Goal: Complete application form

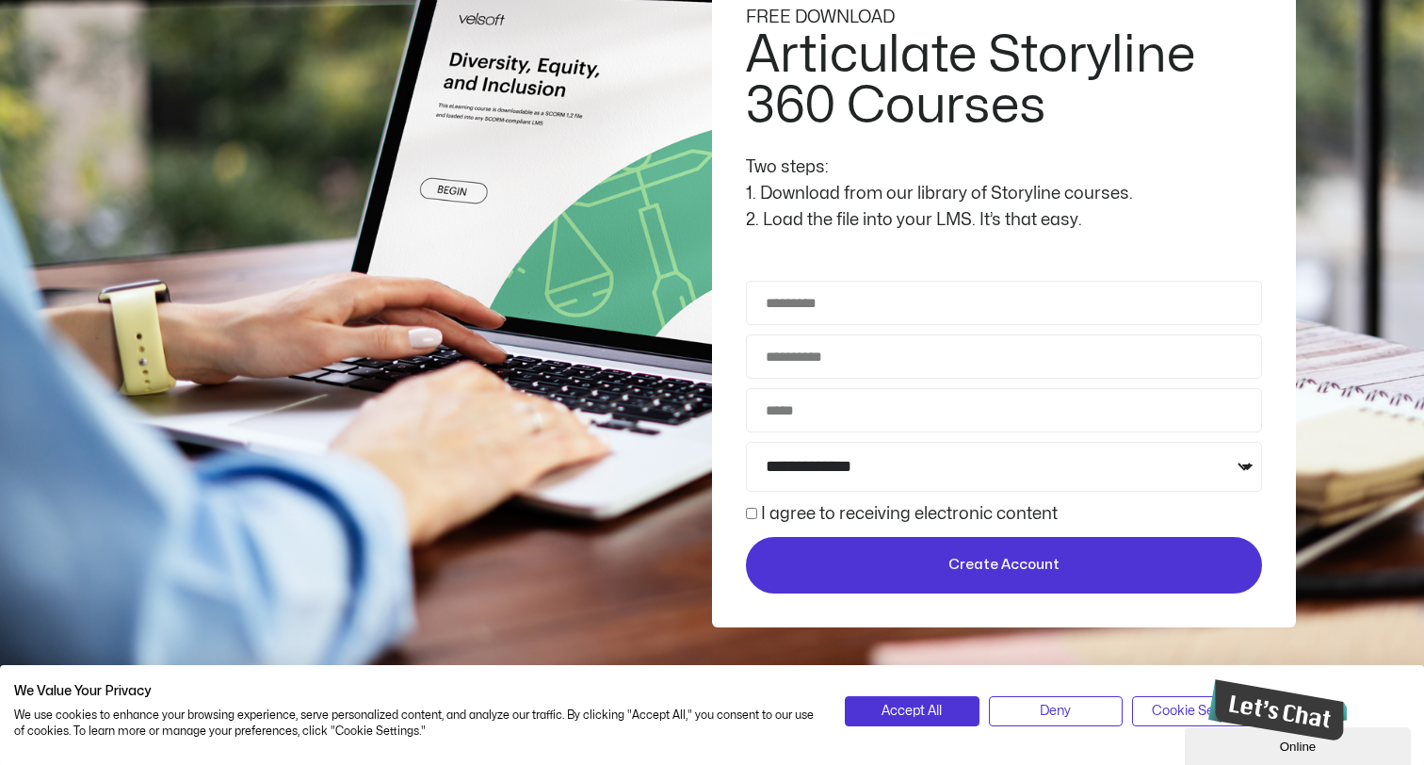
scroll to position [240, 0]
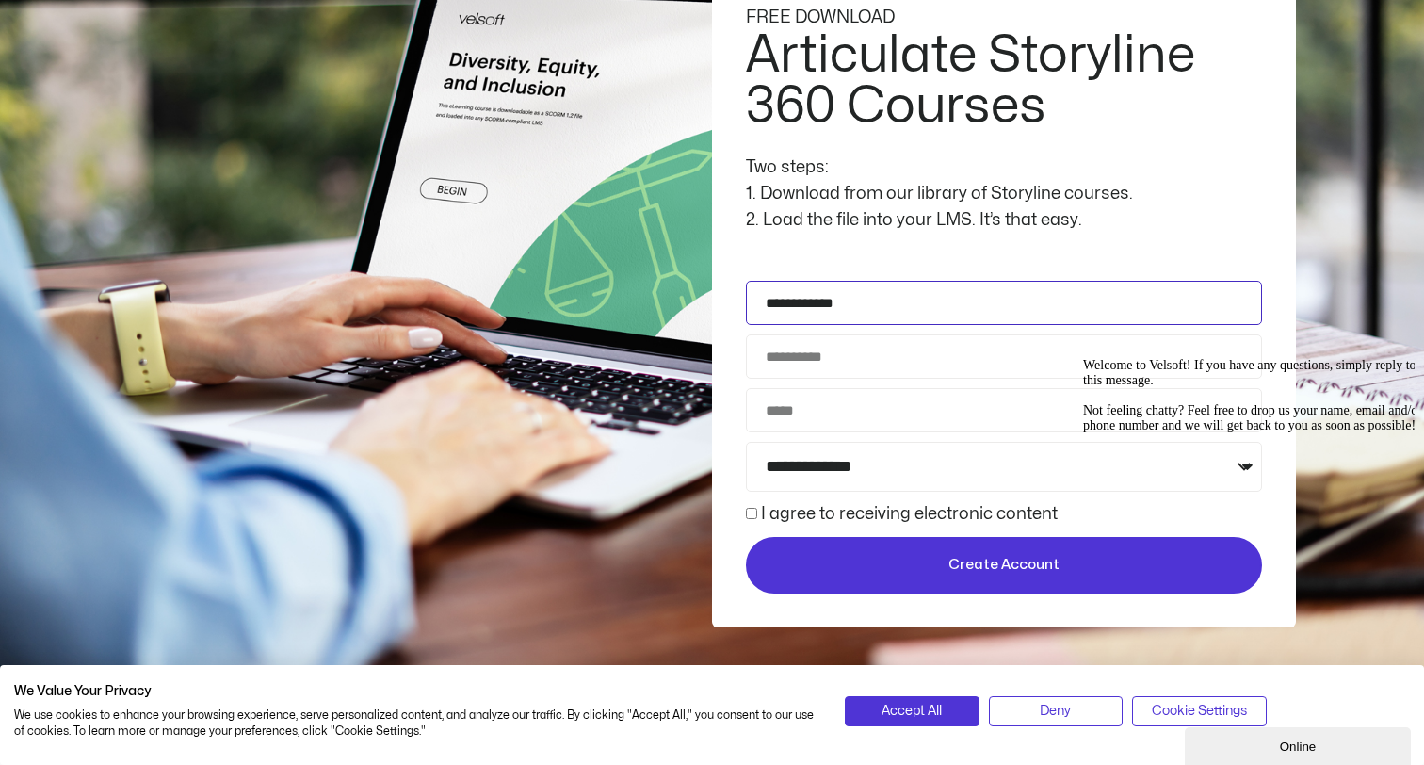
type input "**********"
click at [1090, 363] on div "Welcome to Velsoft! If you have any questions, simply reply to this message. No…" at bounding box center [1252, 395] width 339 height 75
click at [1086, 358] on div "Welcome to Velsoft! If you have any questions, simply reply to this message. No…" at bounding box center [1252, 395] width 339 height 75
type input "**********"
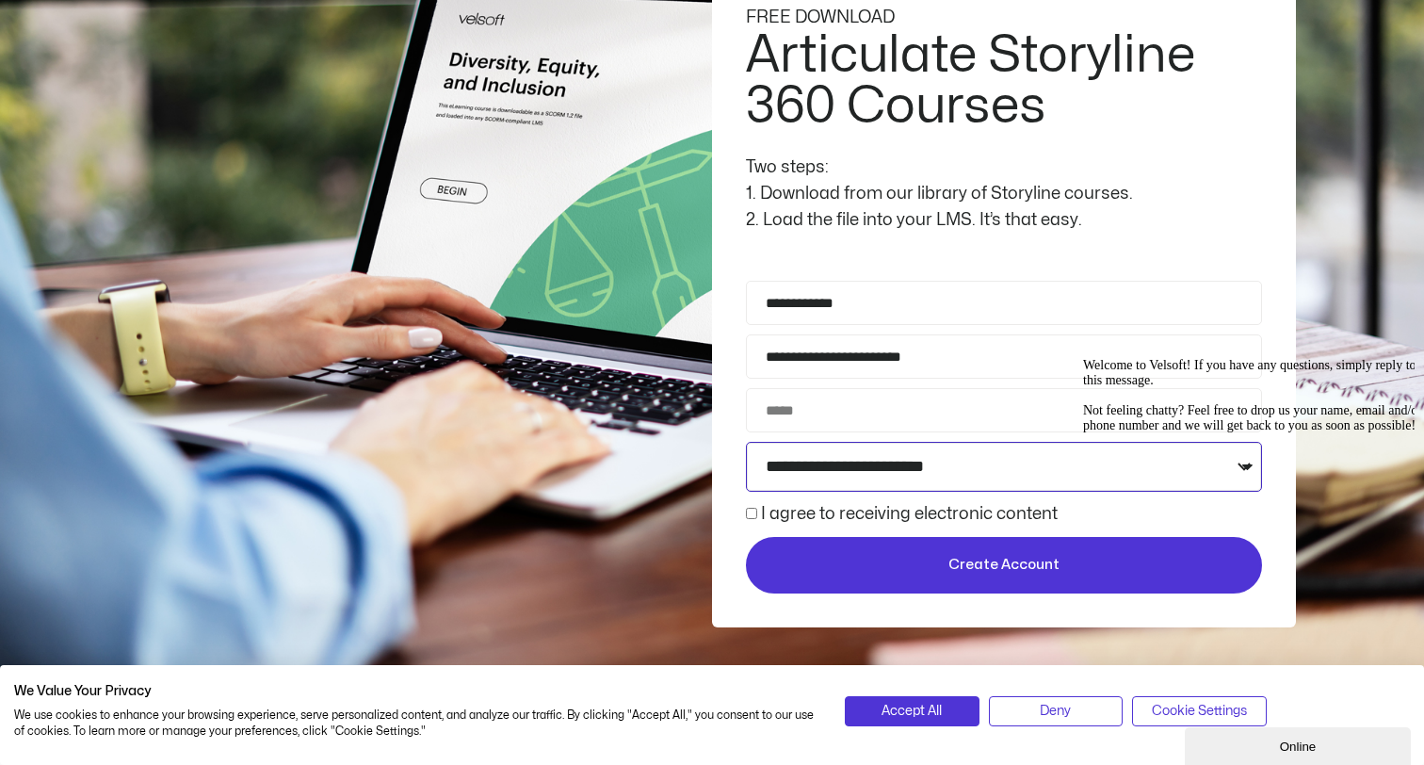
select select "**********"
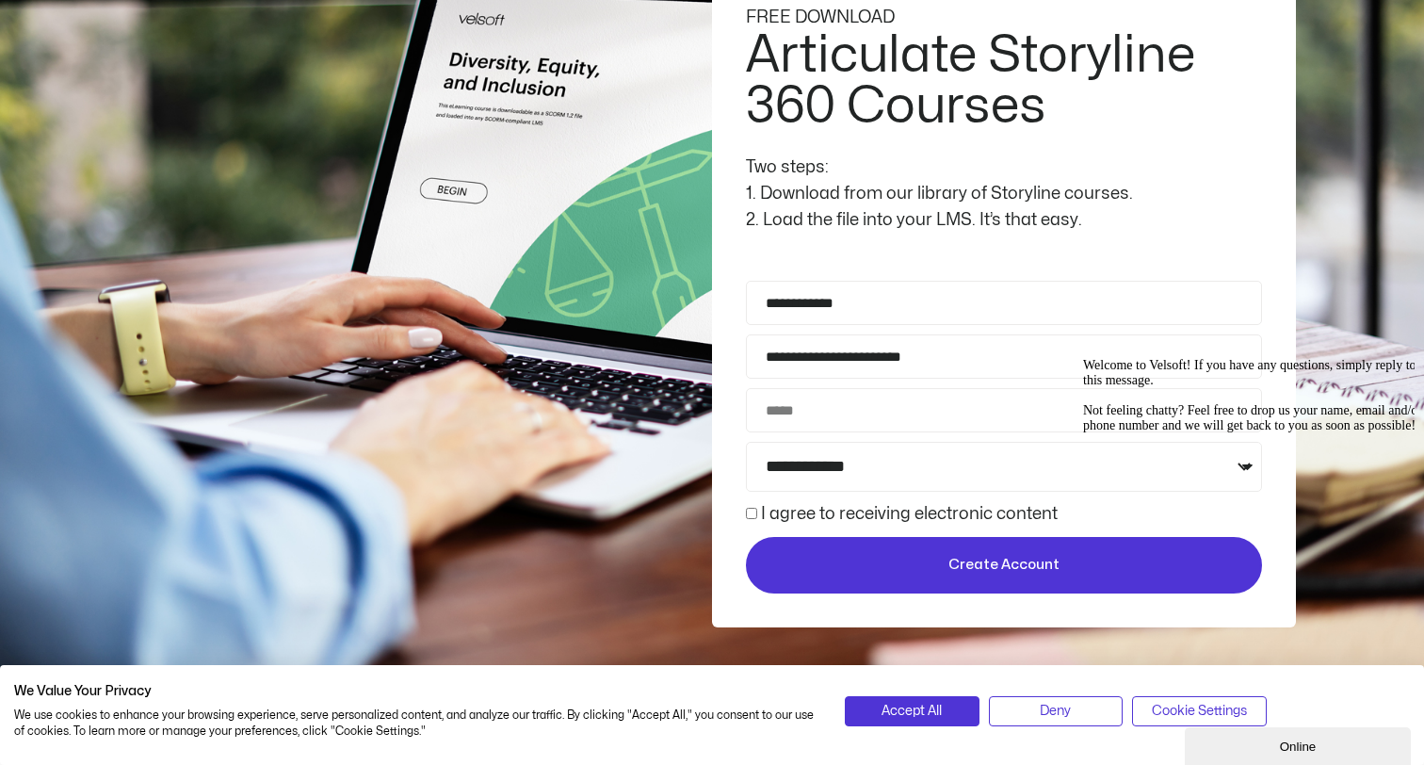
click at [836, 508] on label "I agree to receiving electronic content" at bounding box center [909, 514] width 297 height 16
click at [783, 511] on label "I agree to receiving electronic content" at bounding box center [909, 514] width 297 height 16
click at [899, 562] on span "Create Account" at bounding box center [1004, 565] width 482 height 23
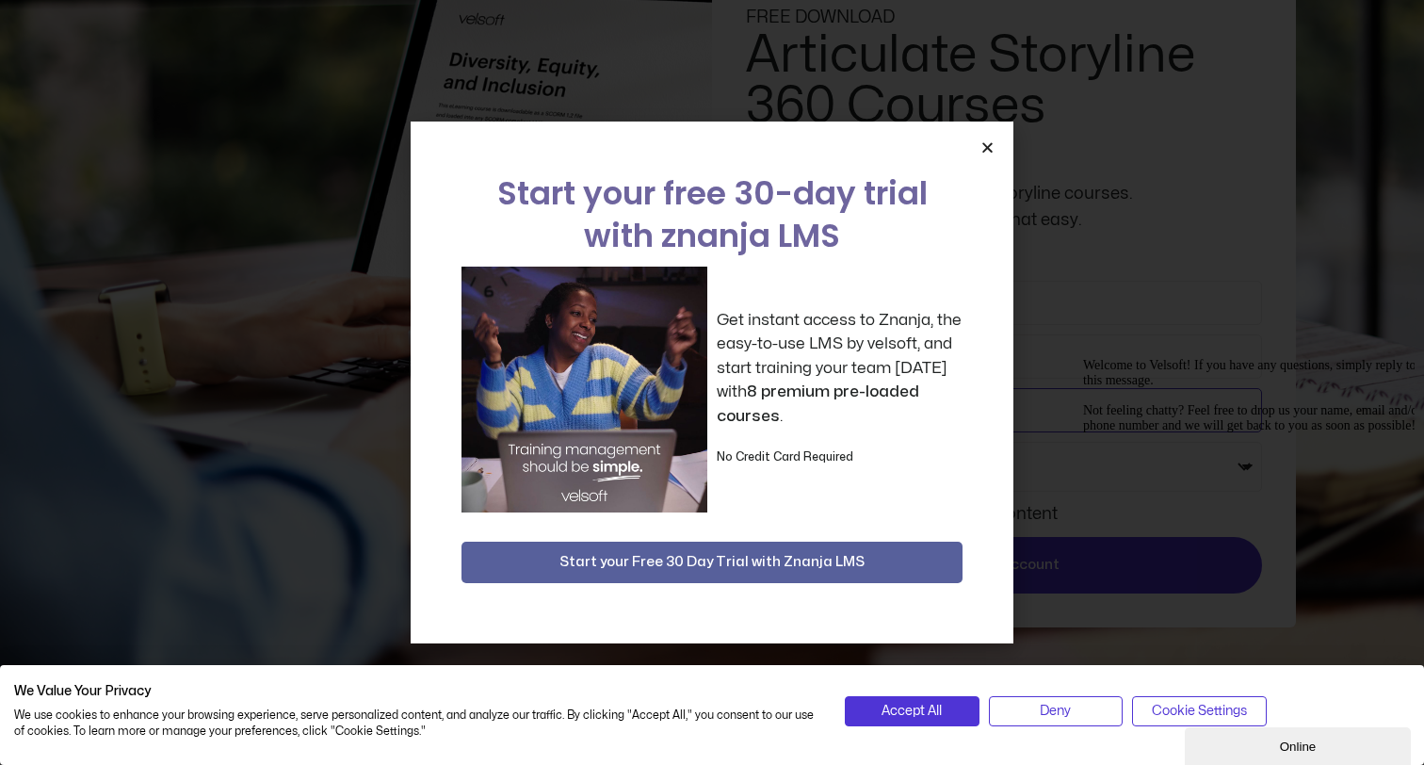
type input "*"
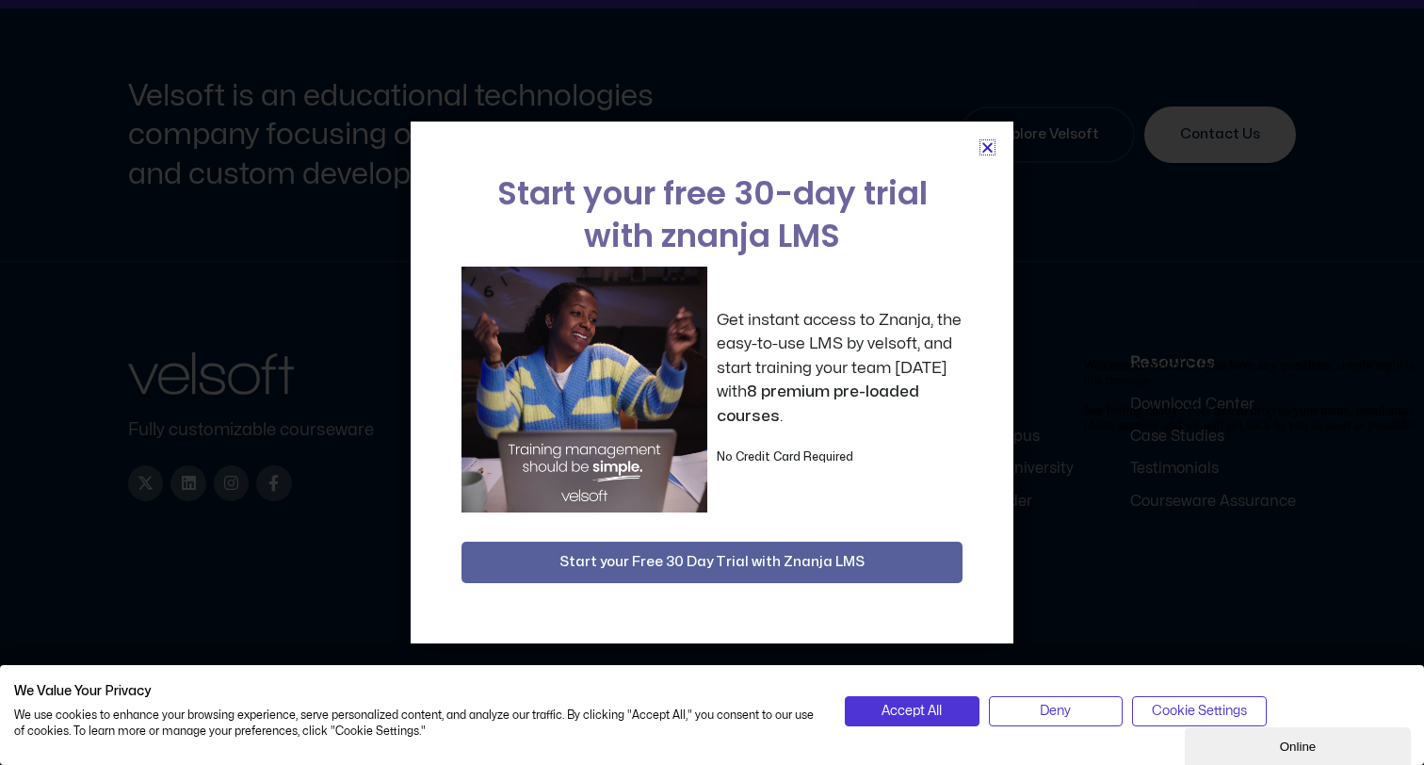
scroll to position [6804, 0]
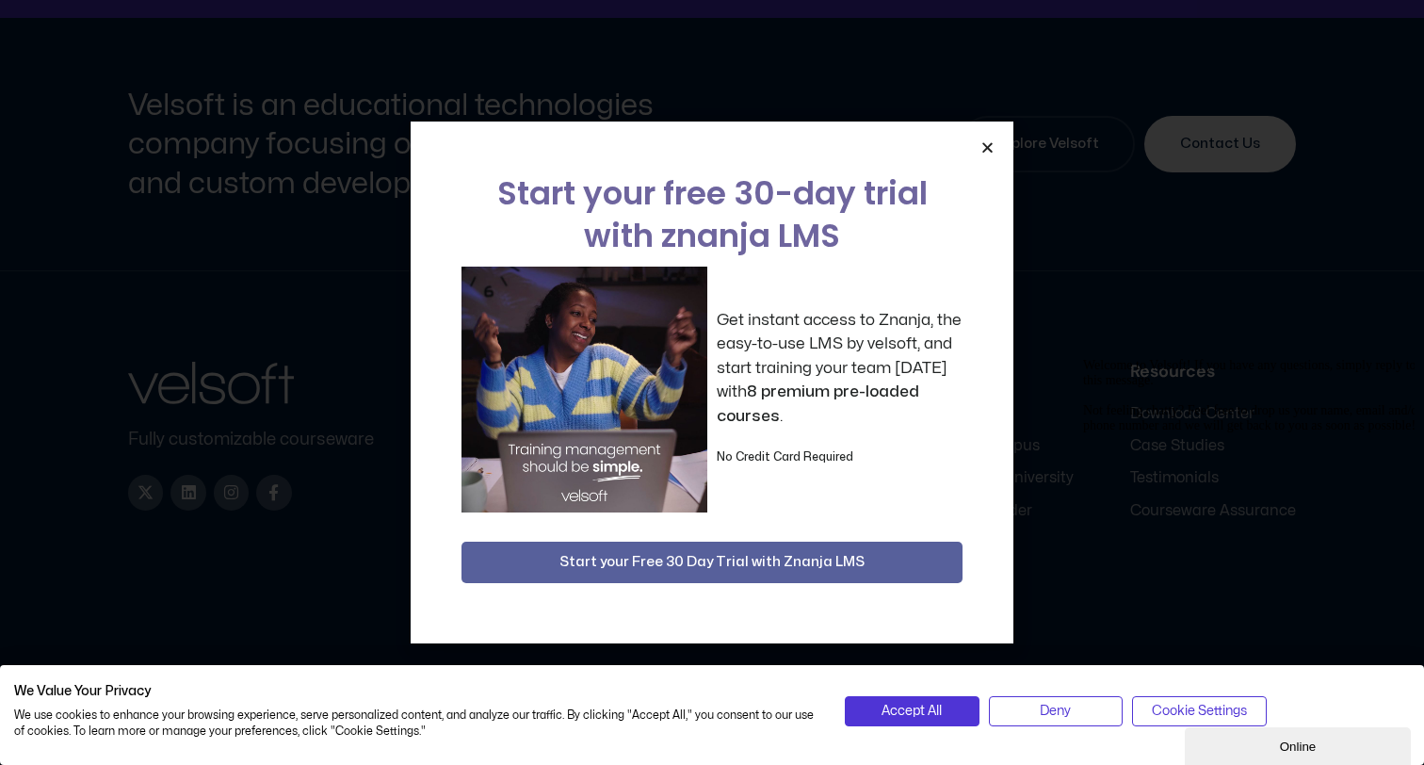
click at [991, 146] on icon "Close" at bounding box center [987, 147] width 14 height 14
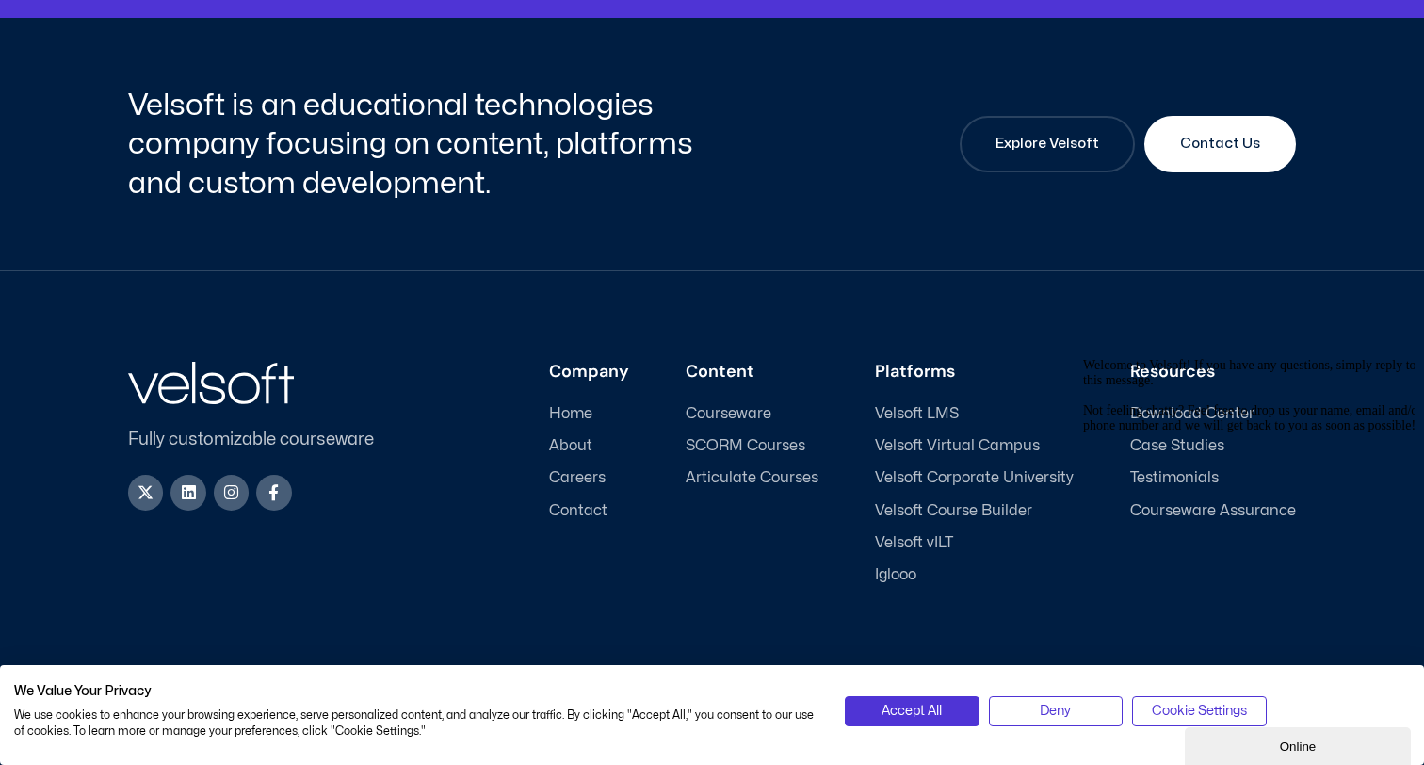
scroll to position [264, 0]
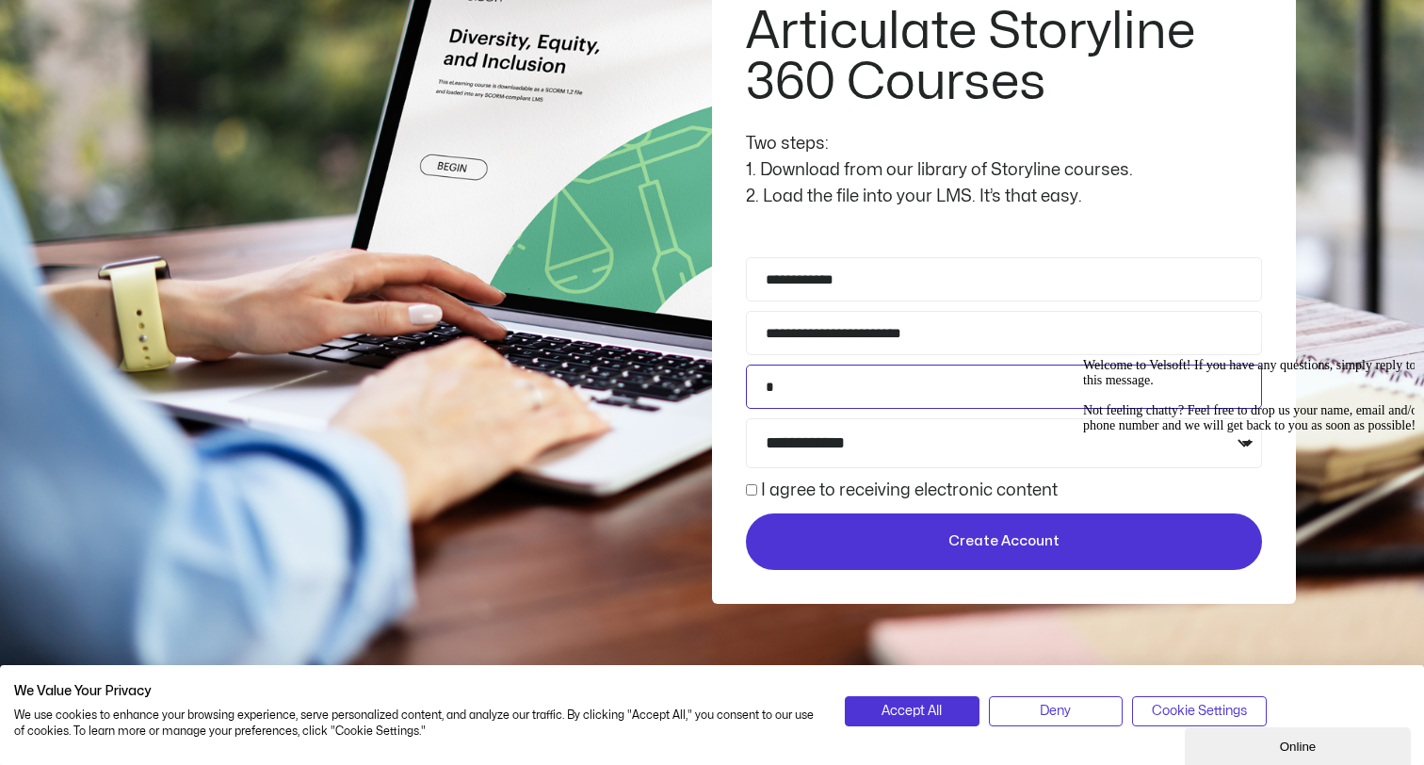
click at [799, 390] on input "*" at bounding box center [1004, 386] width 516 height 44
click at [884, 539] on span "Create Account" at bounding box center [1004, 541] width 482 height 23
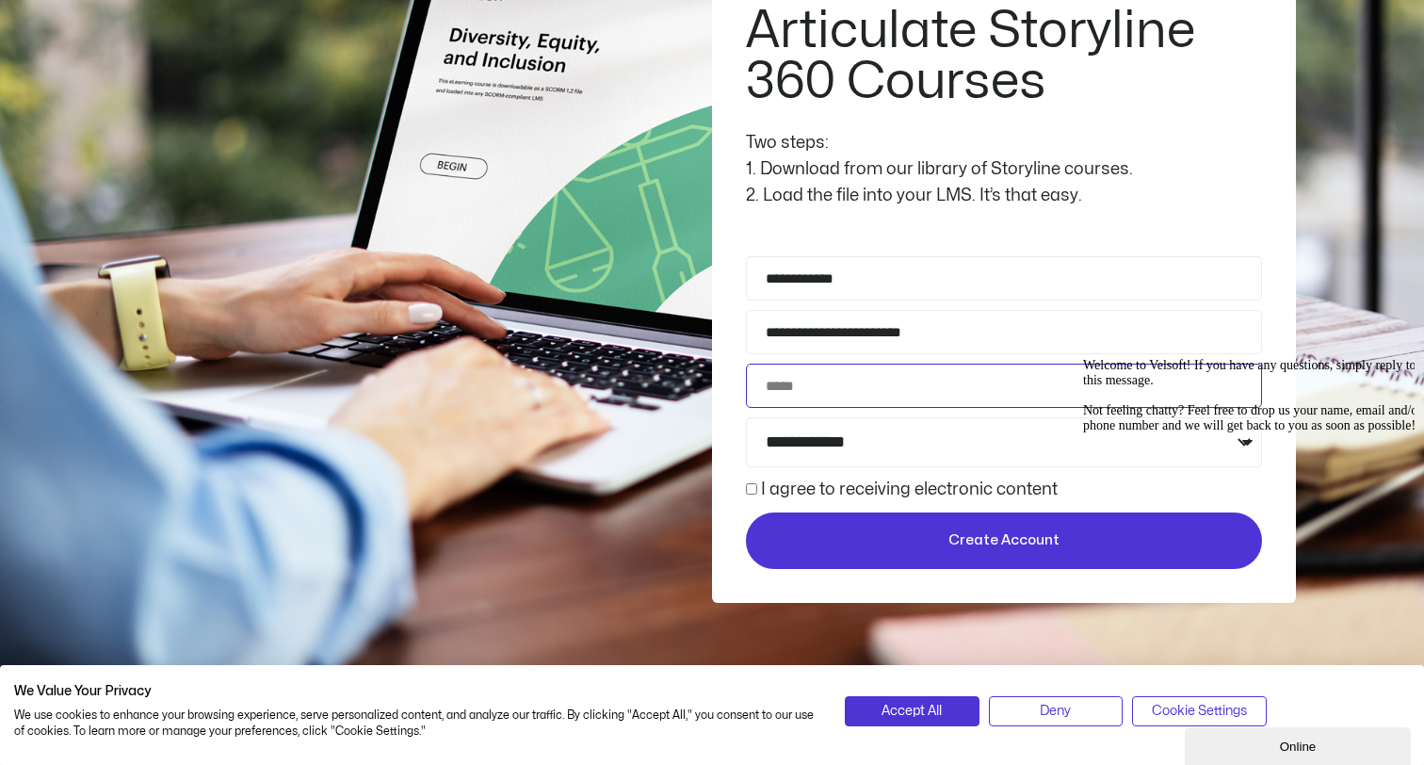
scroll to position [255, 0]
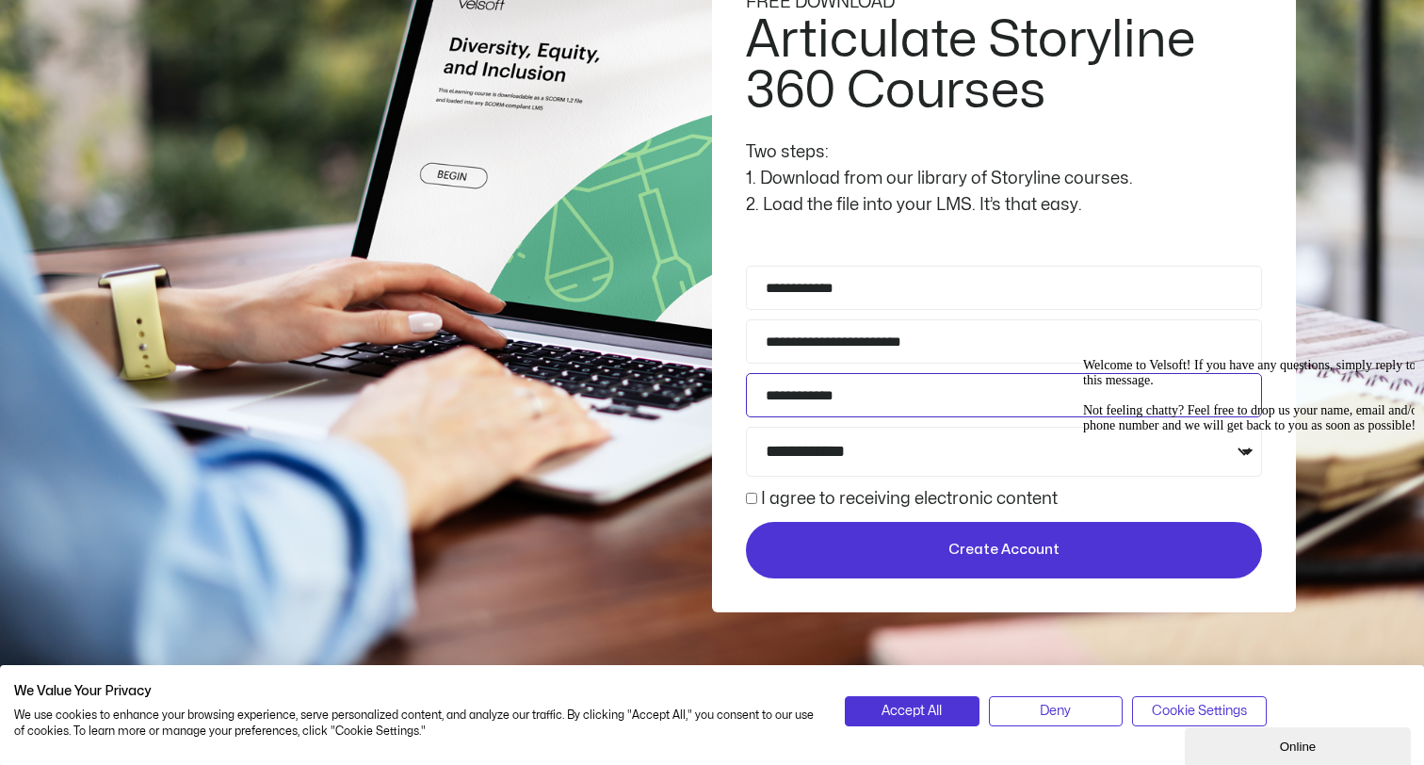
type input "**********"
click at [821, 571] on button "Create Account" at bounding box center [1004, 550] width 516 height 56
click at [814, 549] on span "Create Account" at bounding box center [1004, 550] width 482 height 23
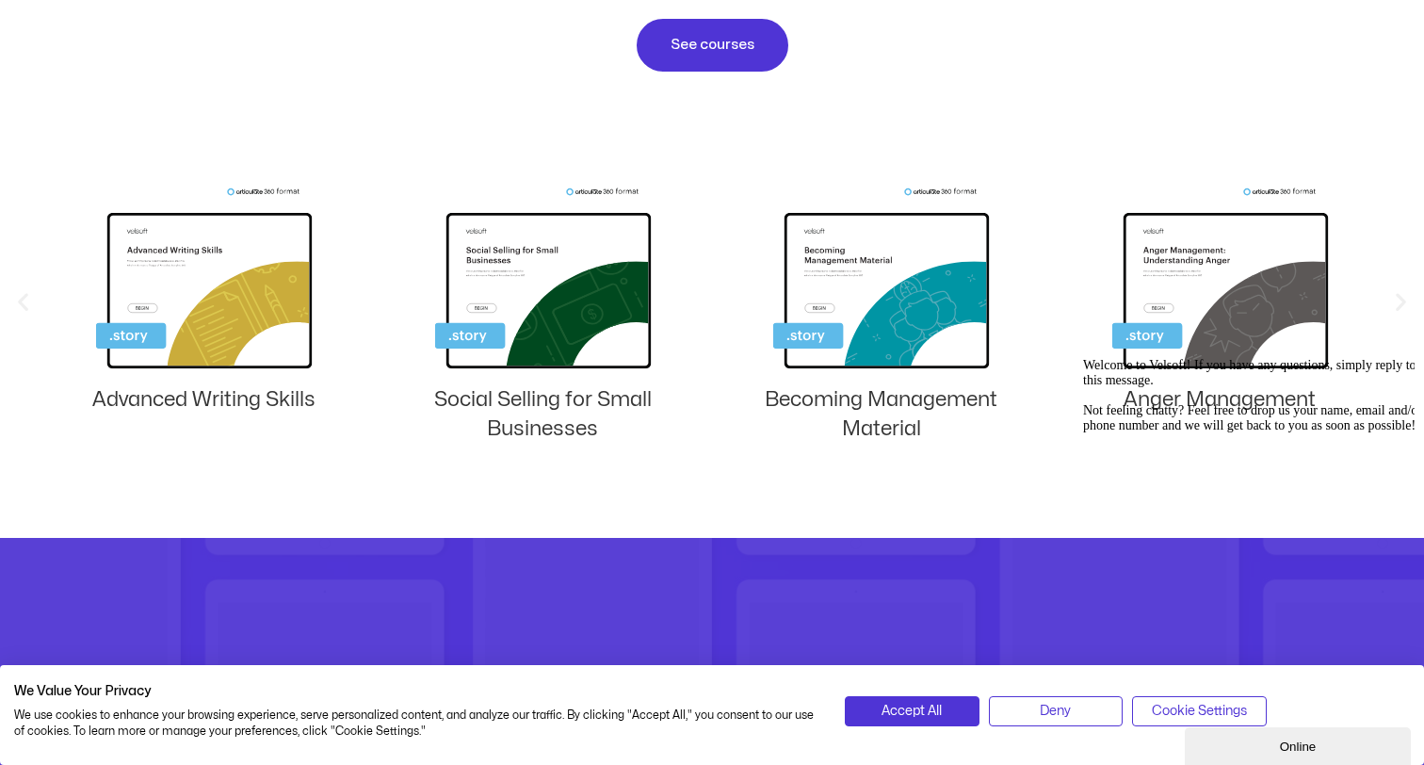
scroll to position [1222, 0]
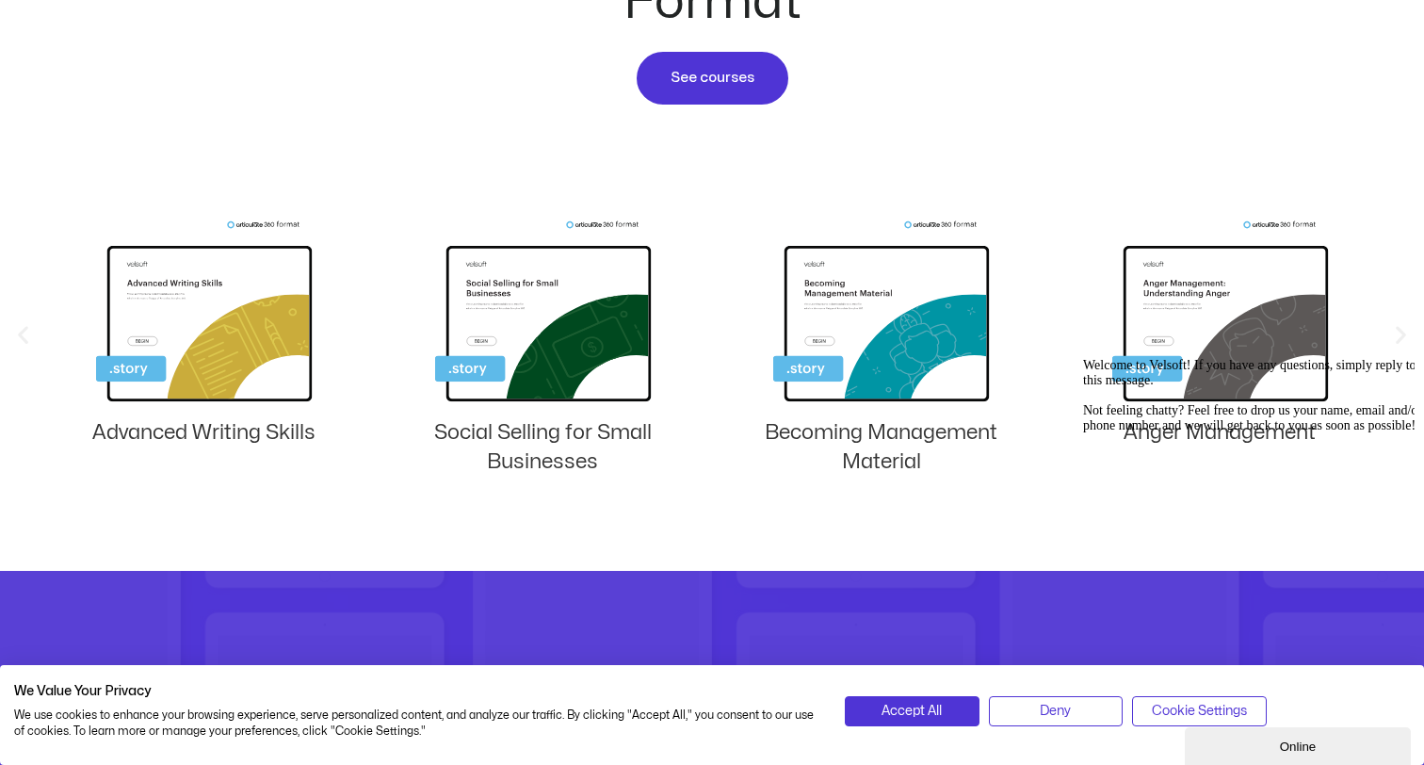
click at [1317, 748] on div "Online" at bounding box center [1298, 746] width 198 height 14
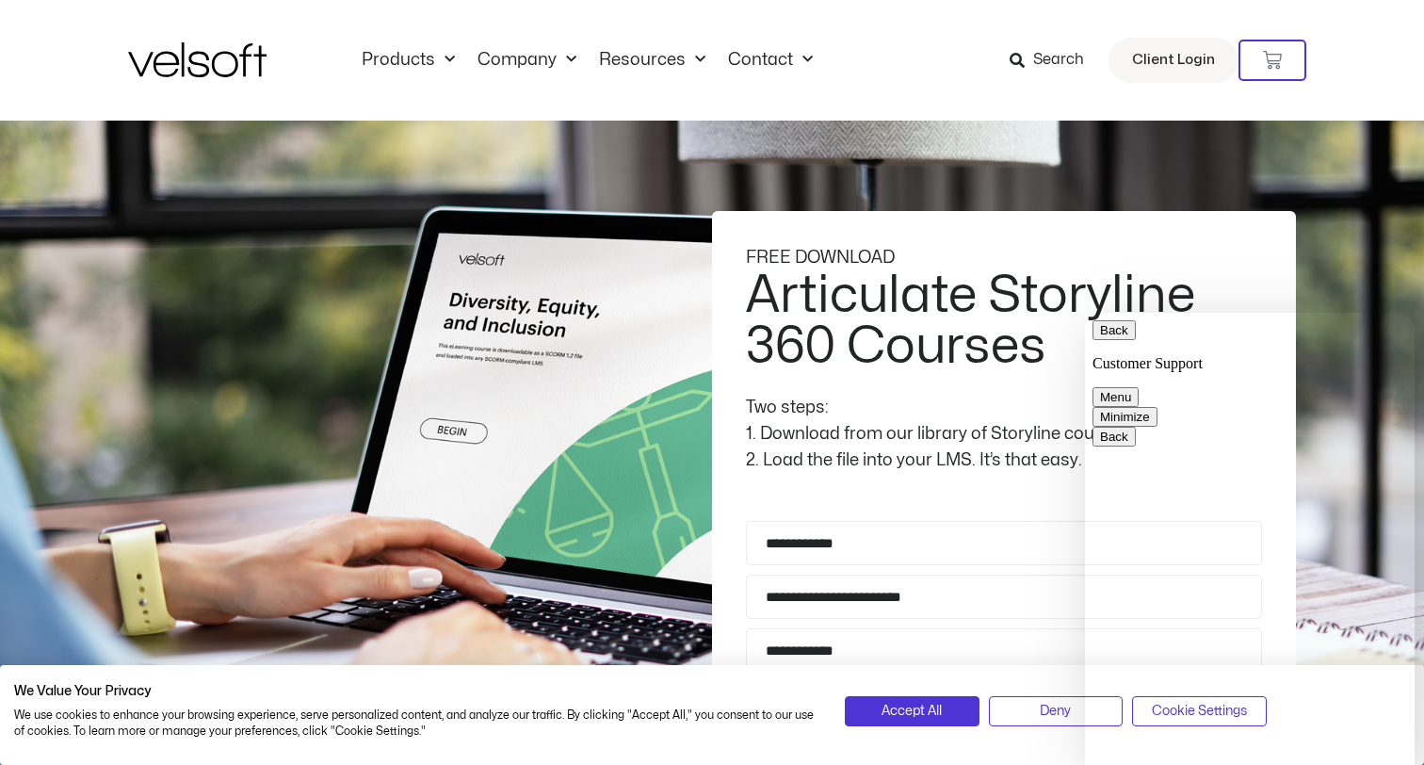
scroll to position [-1, 0]
click at [947, 333] on h2 "Articulate Storyline 360 Courses" at bounding box center [1001, 321] width 511 height 102
click at [810, 393] on div "Articulate Storyline 360 Courses" at bounding box center [1001, 332] width 511 height 124
click at [1157, 407] on button "Minimize" at bounding box center [1124, 417] width 65 height 20
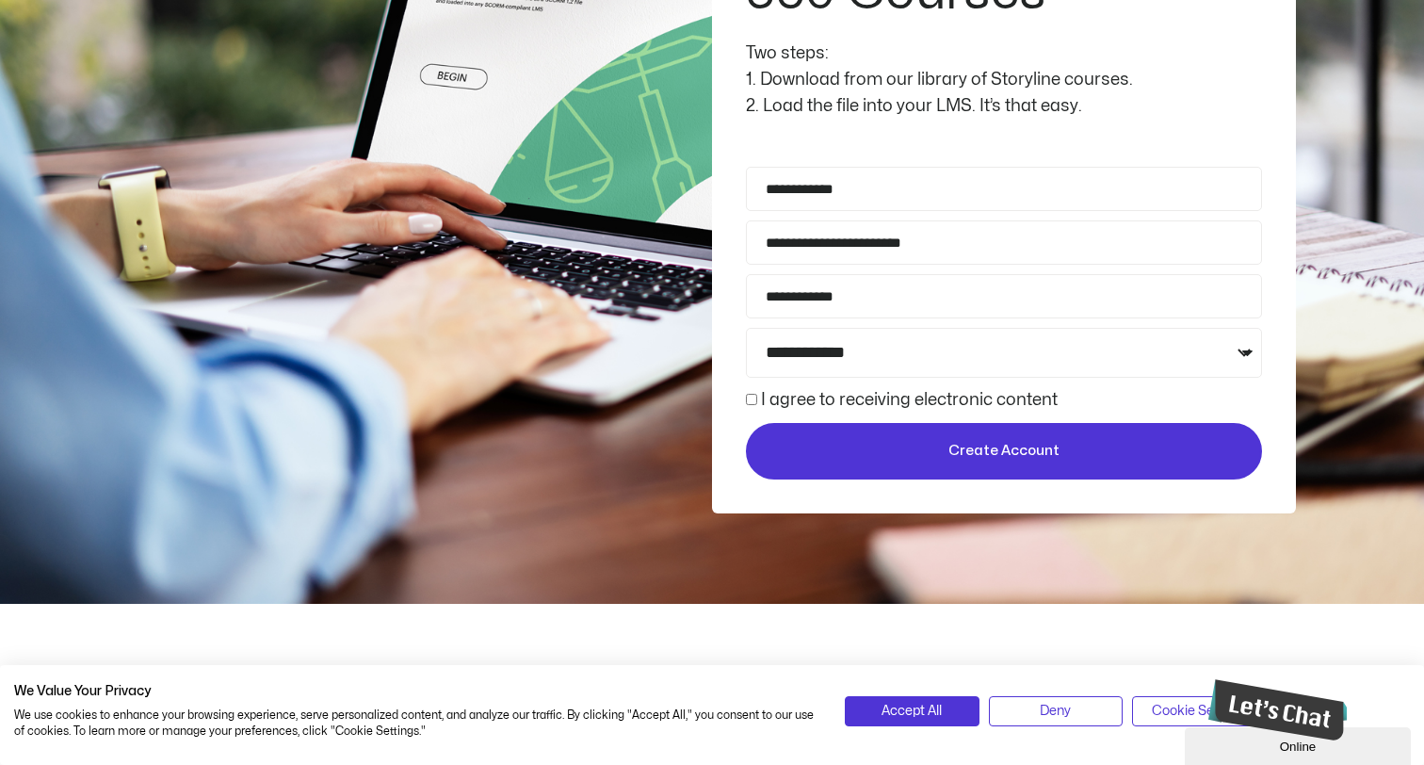
scroll to position [355, 0]
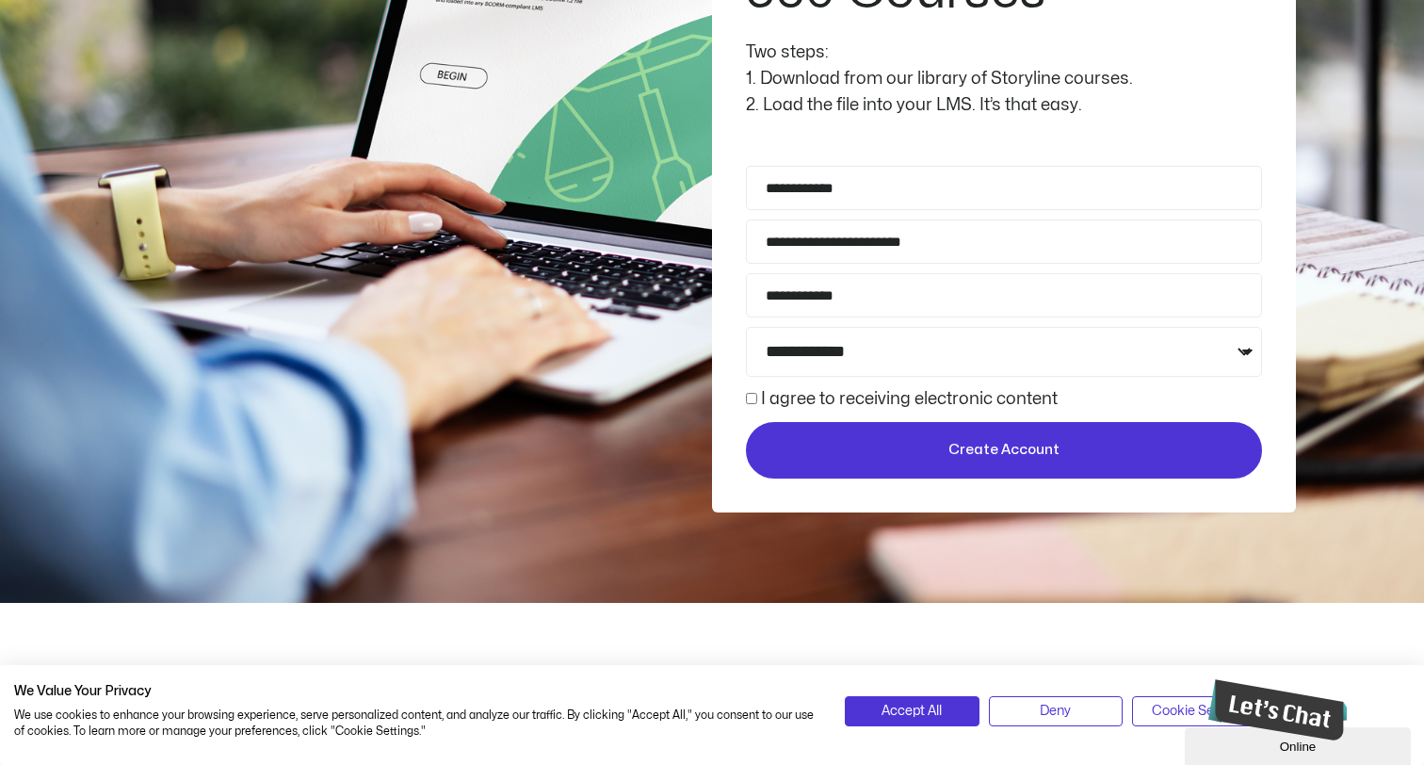
click at [949, 446] on span "Create Account" at bounding box center [1004, 450] width 482 height 23
click at [858, 429] on button "Create Account" at bounding box center [1004, 450] width 516 height 56
click at [863, 458] on button "Create Account" at bounding box center [1004, 450] width 516 height 56
